Goal: Find specific page/section: Find specific page/section

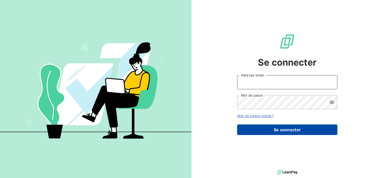
type input "[EMAIL_ADDRESS][DOMAIN_NAME]"
click at [284, 128] on button "Se connecter" at bounding box center [287, 129] width 100 height 11
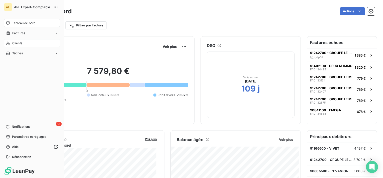
click at [9, 42] on icon at bounding box center [8, 43] width 4 height 4
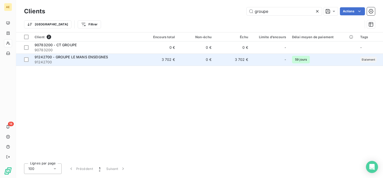
type input "groupe"
click at [81, 57] on span "91242700 - GROUPE LE MANS ENSEIGNES" at bounding box center [71, 57] width 73 height 4
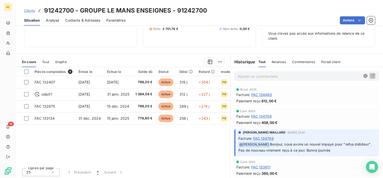
scroll to position [53, 0]
